Goal: Navigation & Orientation: Find specific page/section

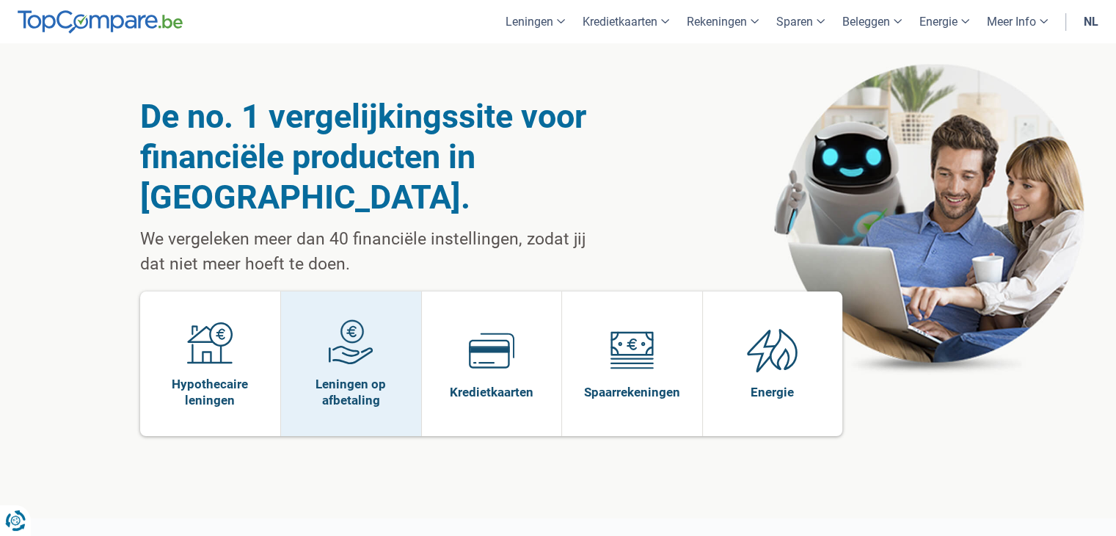
click at [368, 319] on img at bounding box center [350, 341] width 45 height 45
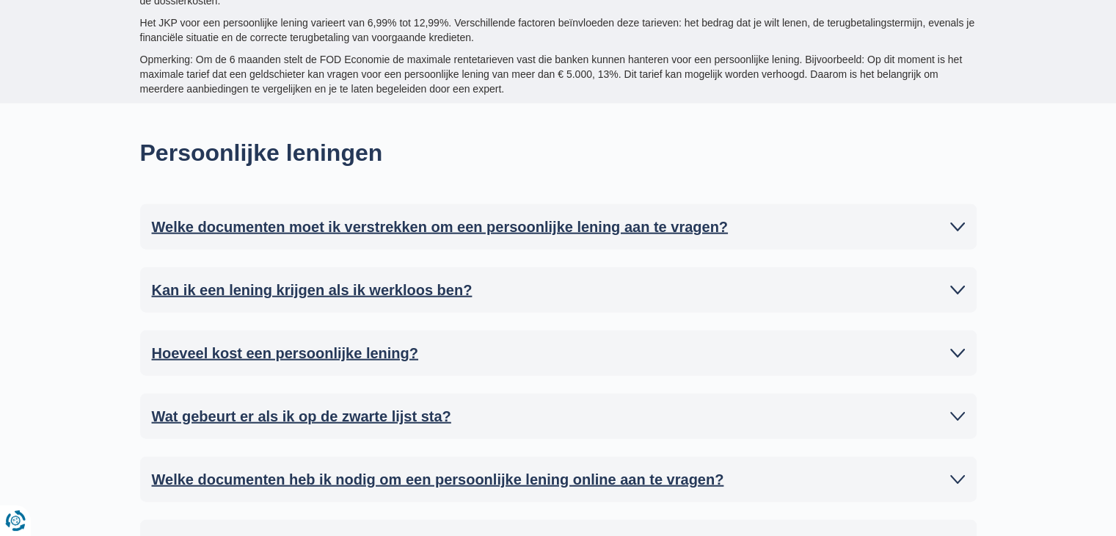
scroll to position [3594, 0]
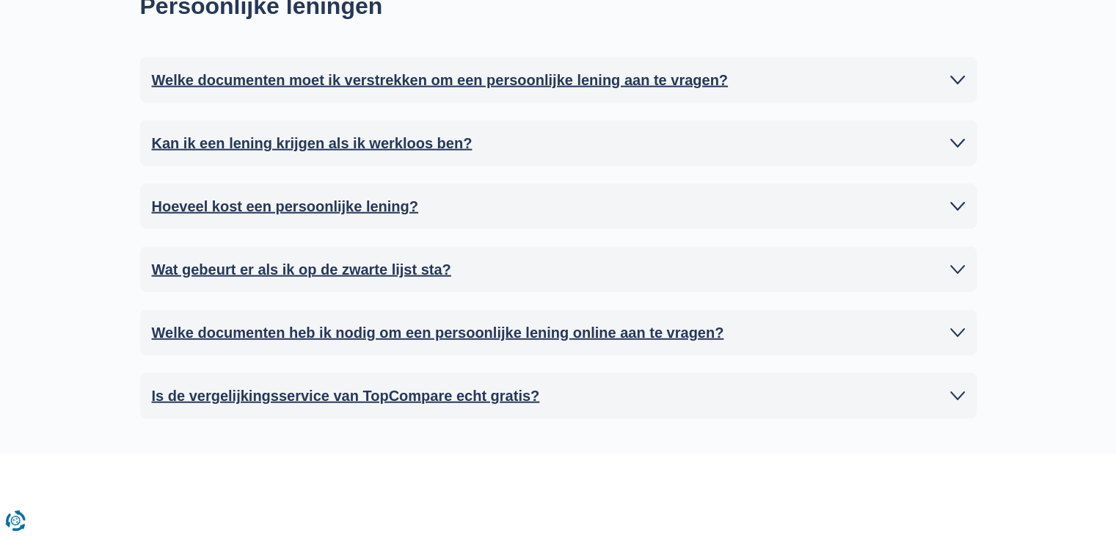
click at [957, 264] on icon at bounding box center [957, 269] width 15 height 15
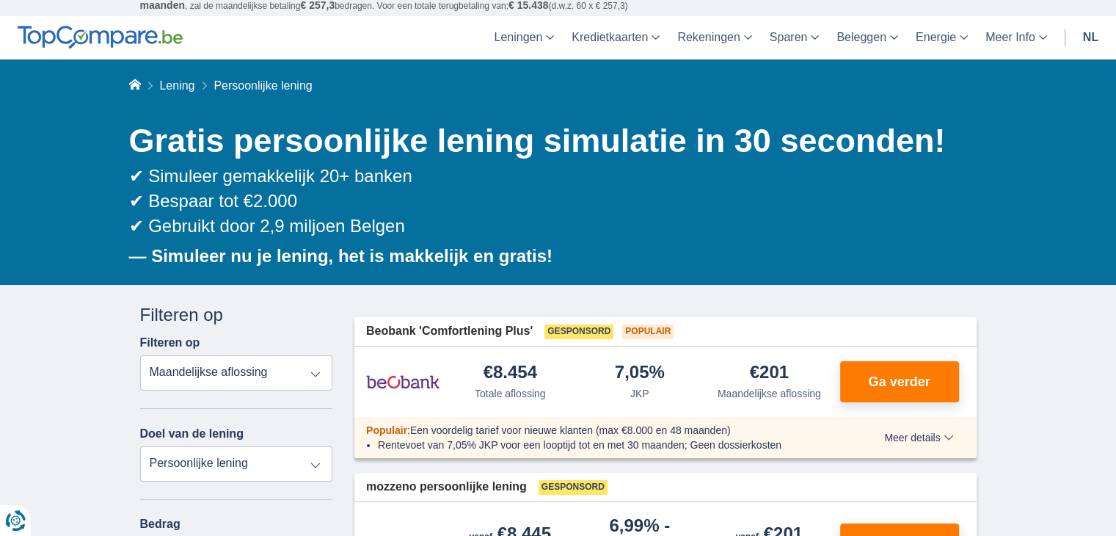
scroll to position [0, 0]
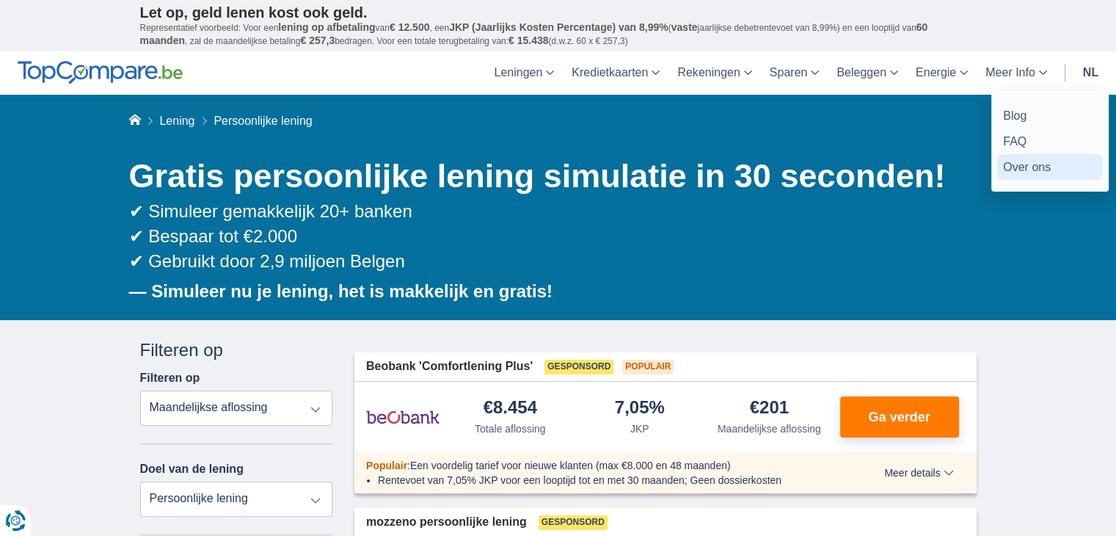
click at [1031, 164] on link "Over ons" at bounding box center [1050, 167] width 106 height 26
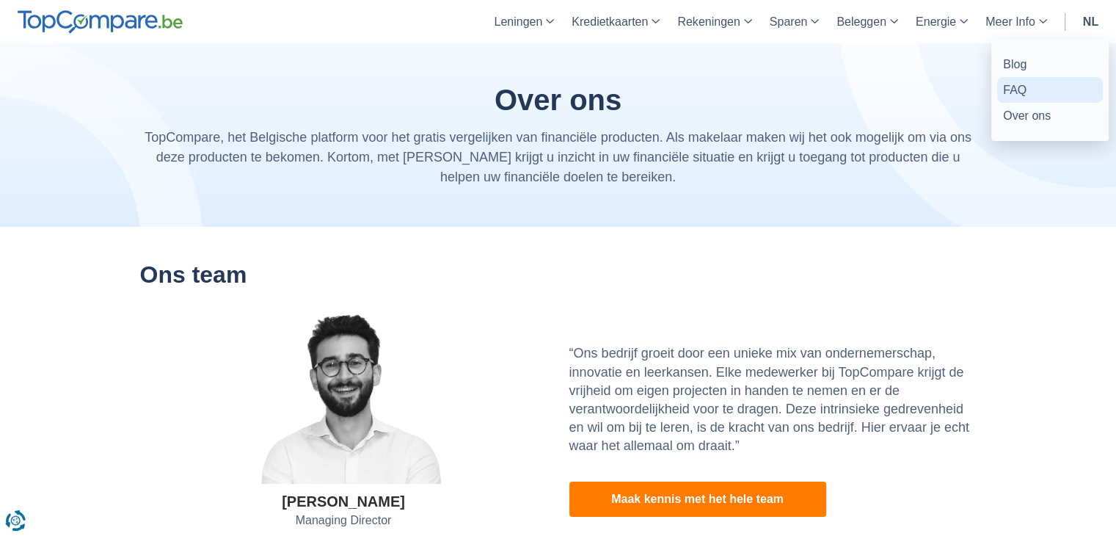
click at [1019, 92] on link "FAQ" at bounding box center [1050, 90] width 106 height 26
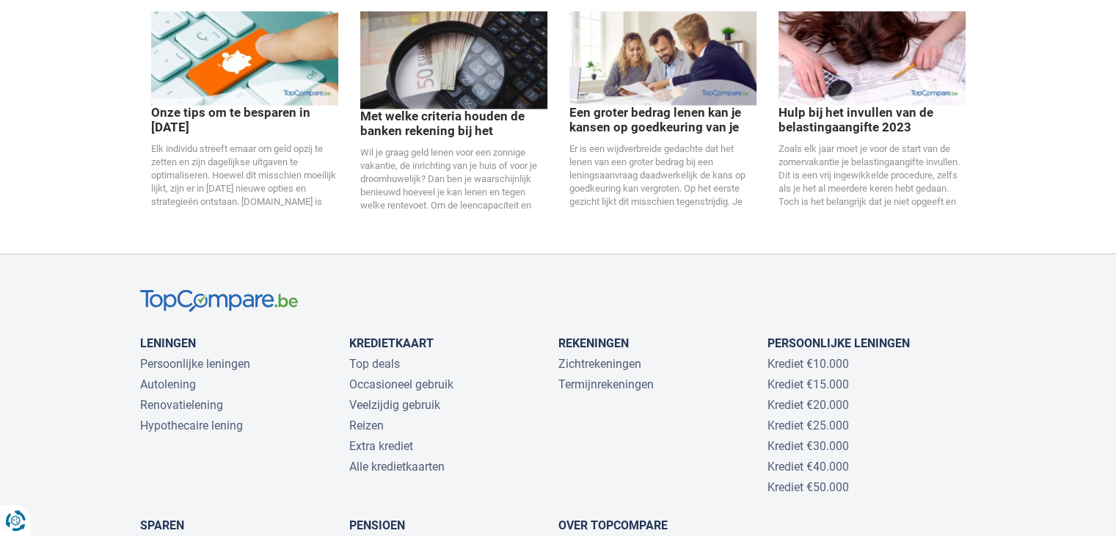
scroll to position [2788, 0]
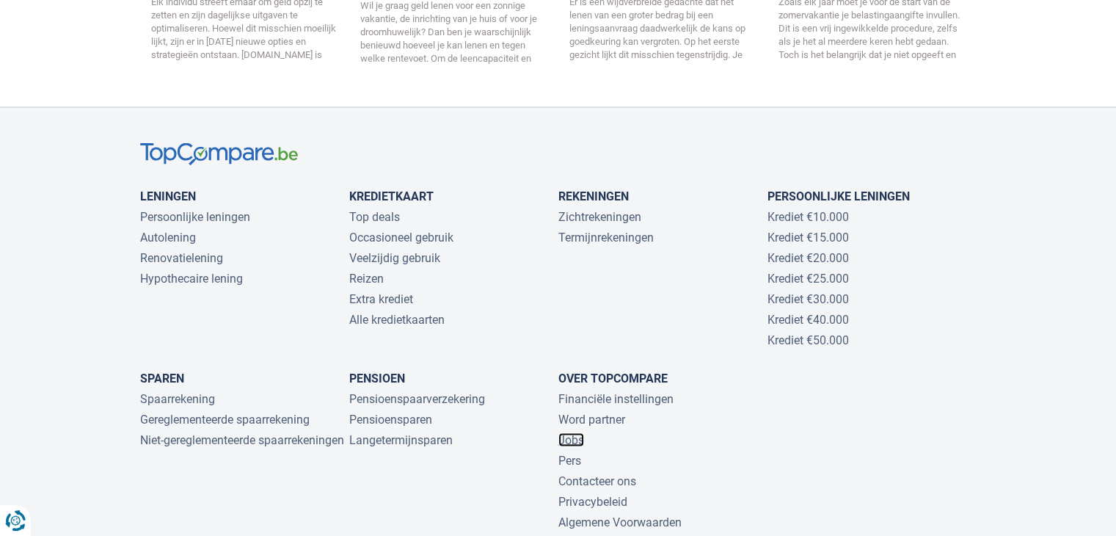
click at [571, 432] on link "Jobs" at bounding box center [571, 439] width 26 height 14
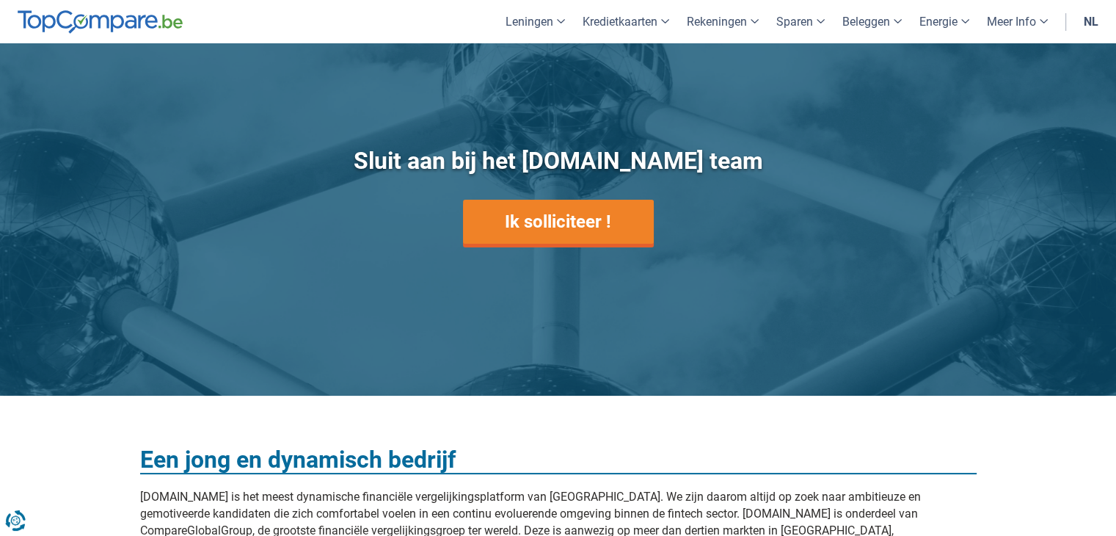
click at [939, 235] on div "Sluit aan bij het TopCompare.be team Ik solliciteer !" at bounding box center [558, 220] width 858 height 266
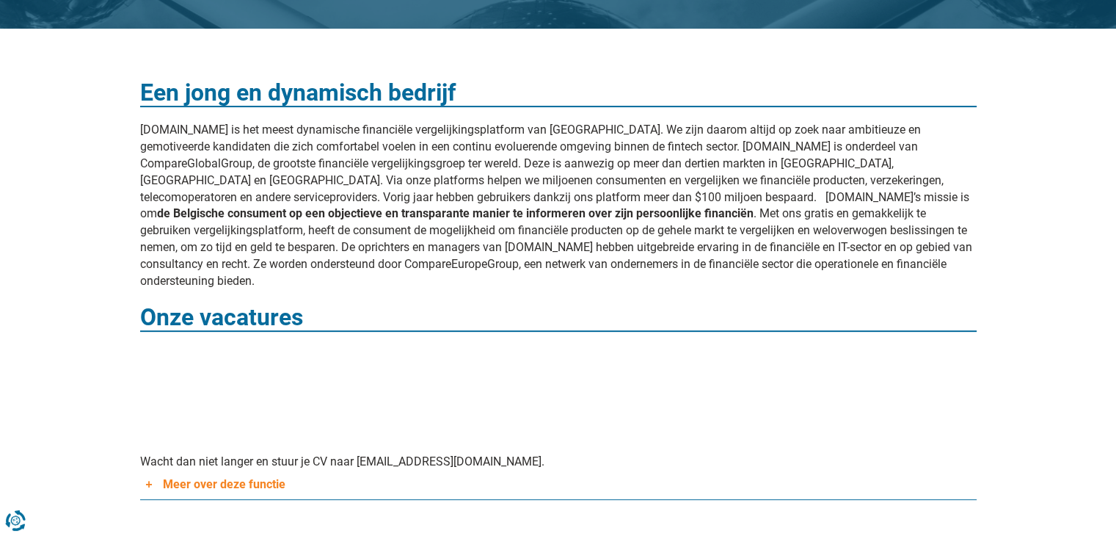
scroll to position [73, 0]
